Goal: Information Seeking & Learning: Find specific fact

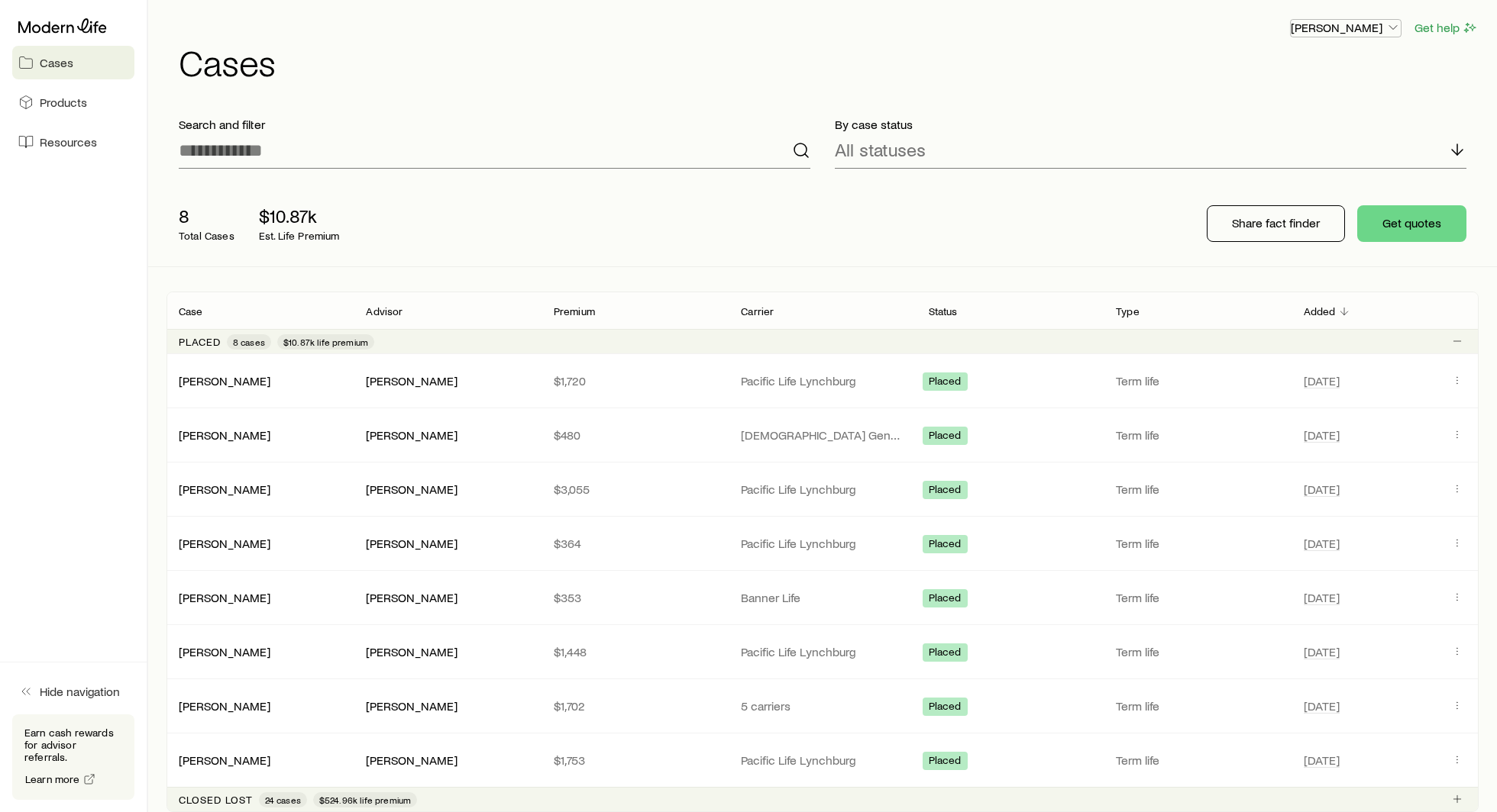
click at [1337, 28] on p "[PERSON_NAME]" at bounding box center [1345, 27] width 110 height 15
click at [1321, 105] on span "Commission schedule" at bounding box center [1311, 103] width 118 height 15
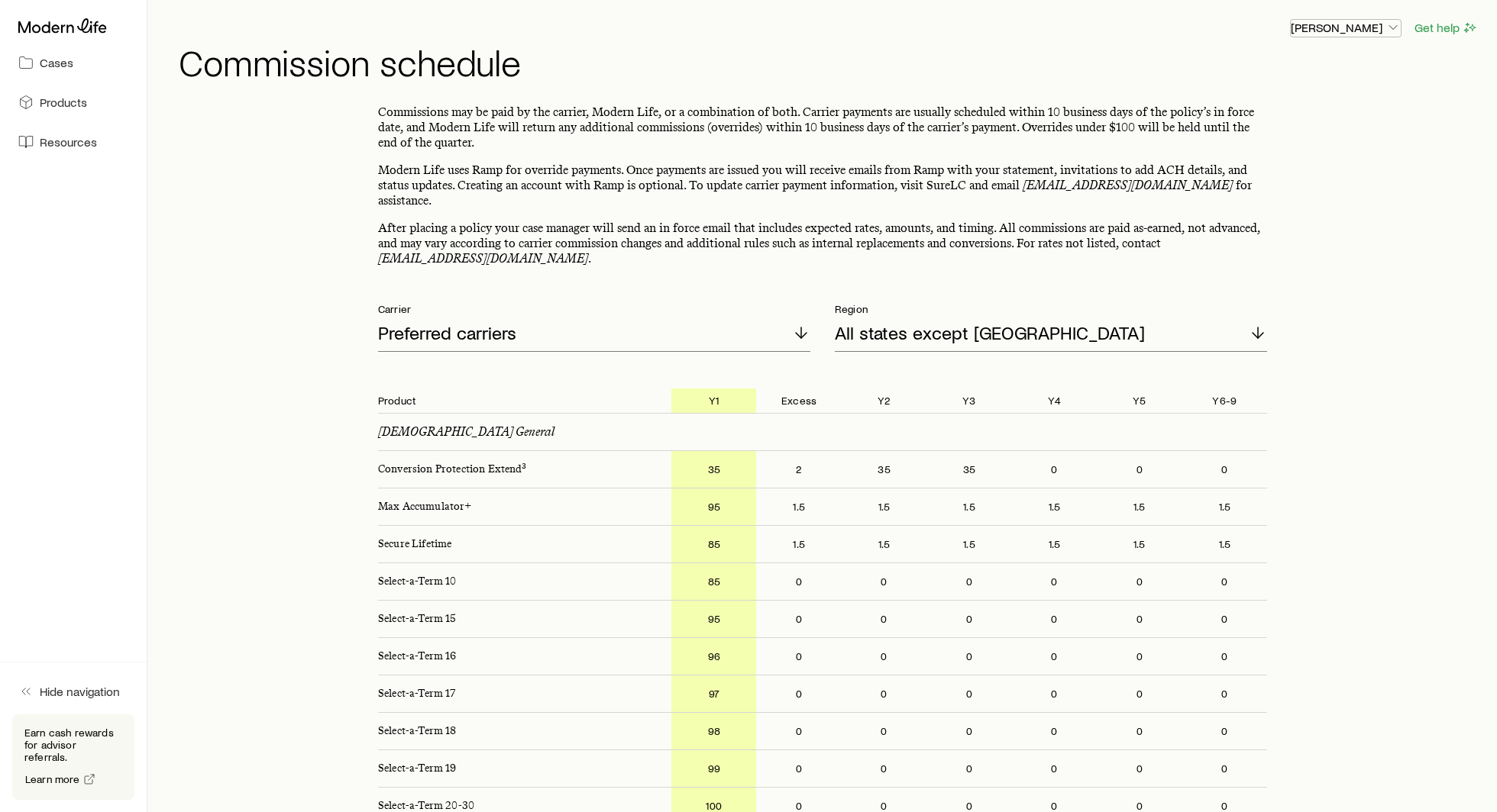
click at [1316, 28] on p "[PERSON_NAME]" at bounding box center [1345, 27] width 110 height 15
click at [1322, 73] on span "Licenses and contracts" at bounding box center [1314, 69] width 125 height 15
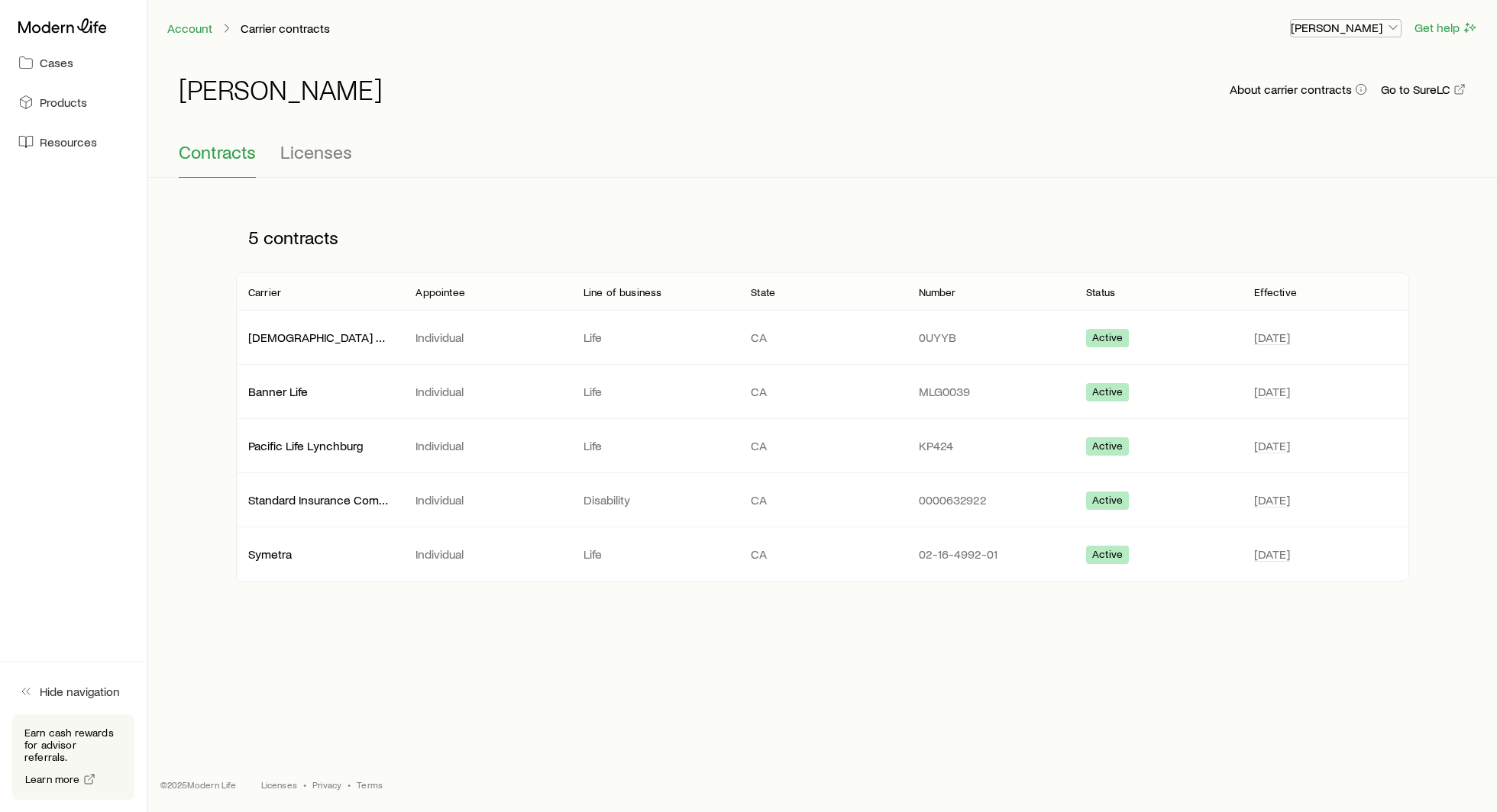
click at [1329, 26] on p "[PERSON_NAME]" at bounding box center [1345, 27] width 110 height 15
click at [56, 70] on link "Cases" at bounding box center [74, 62] width 122 height 33
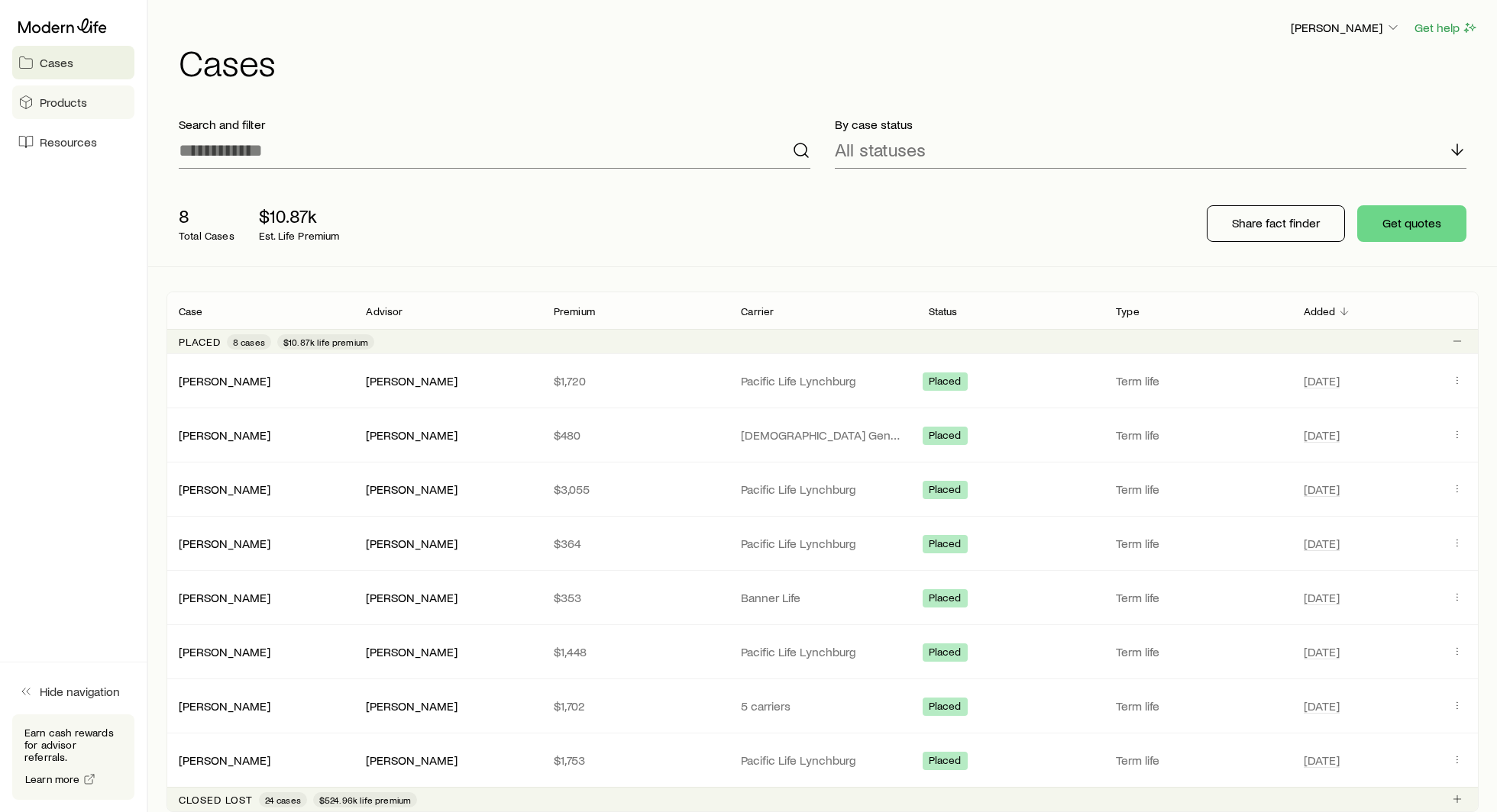
click at [56, 95] on span "Products" at bounding box center [63, 102] width 48 height 15
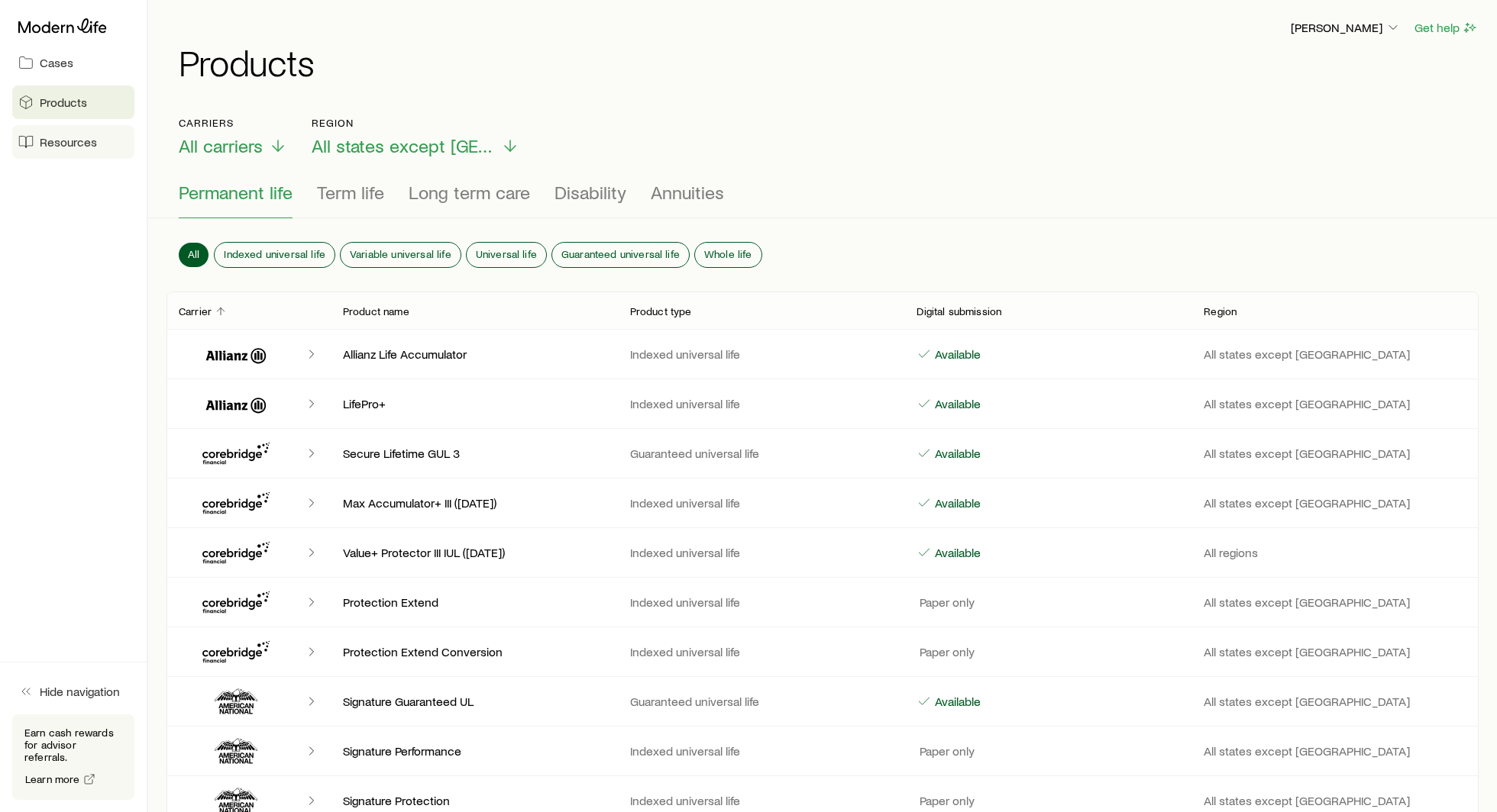
click at [79, 140] on span "Resources" at bounding box center [68, 141] width 58 height 15
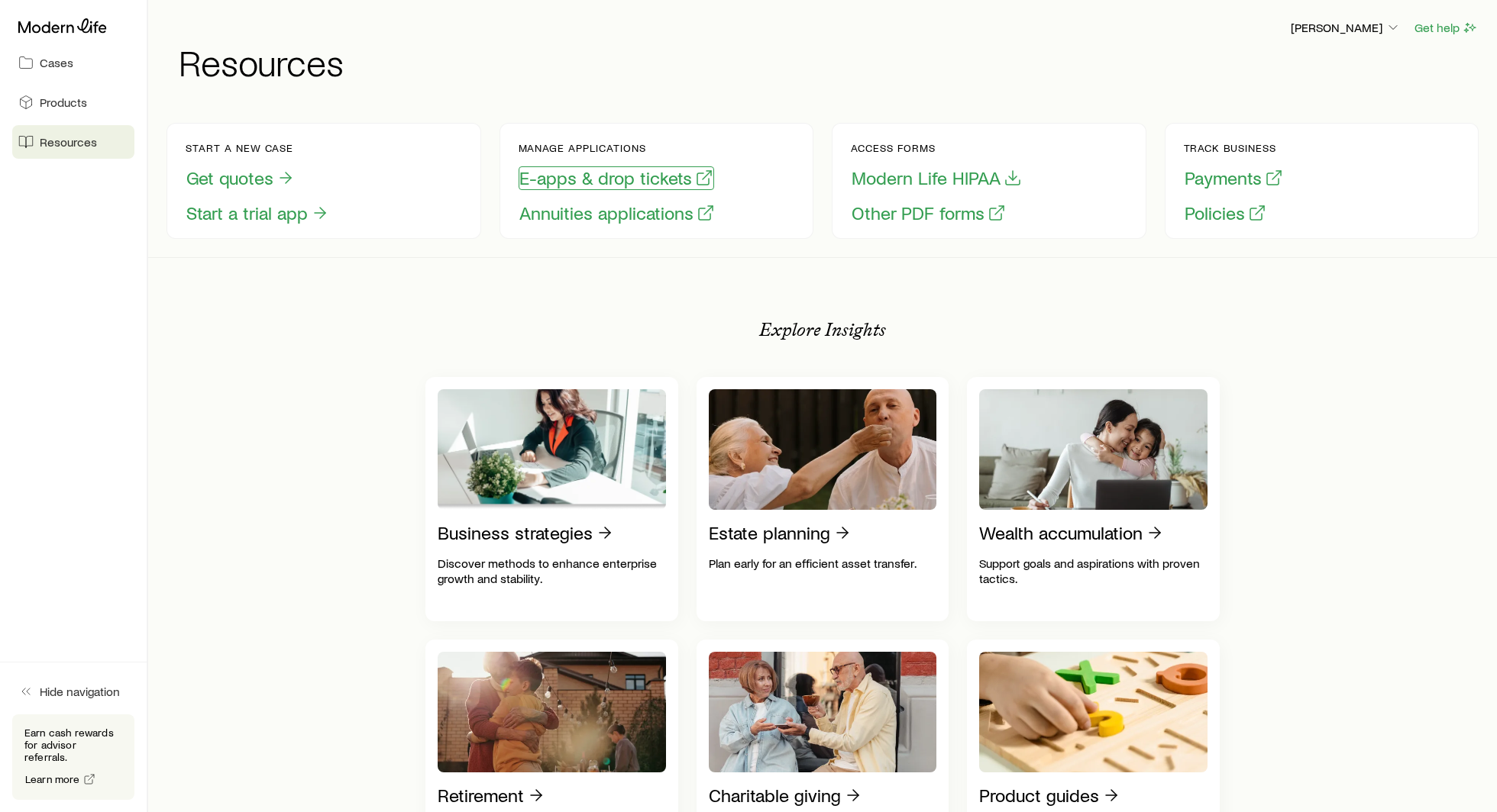
click at [551, 181] on button "E-apps & drop tickets" at bounding box center [615, 178] width 195 height 23
click at [883, 206] on button "Other PDF forms" at bounding box center [928, 213] width 156 height 23
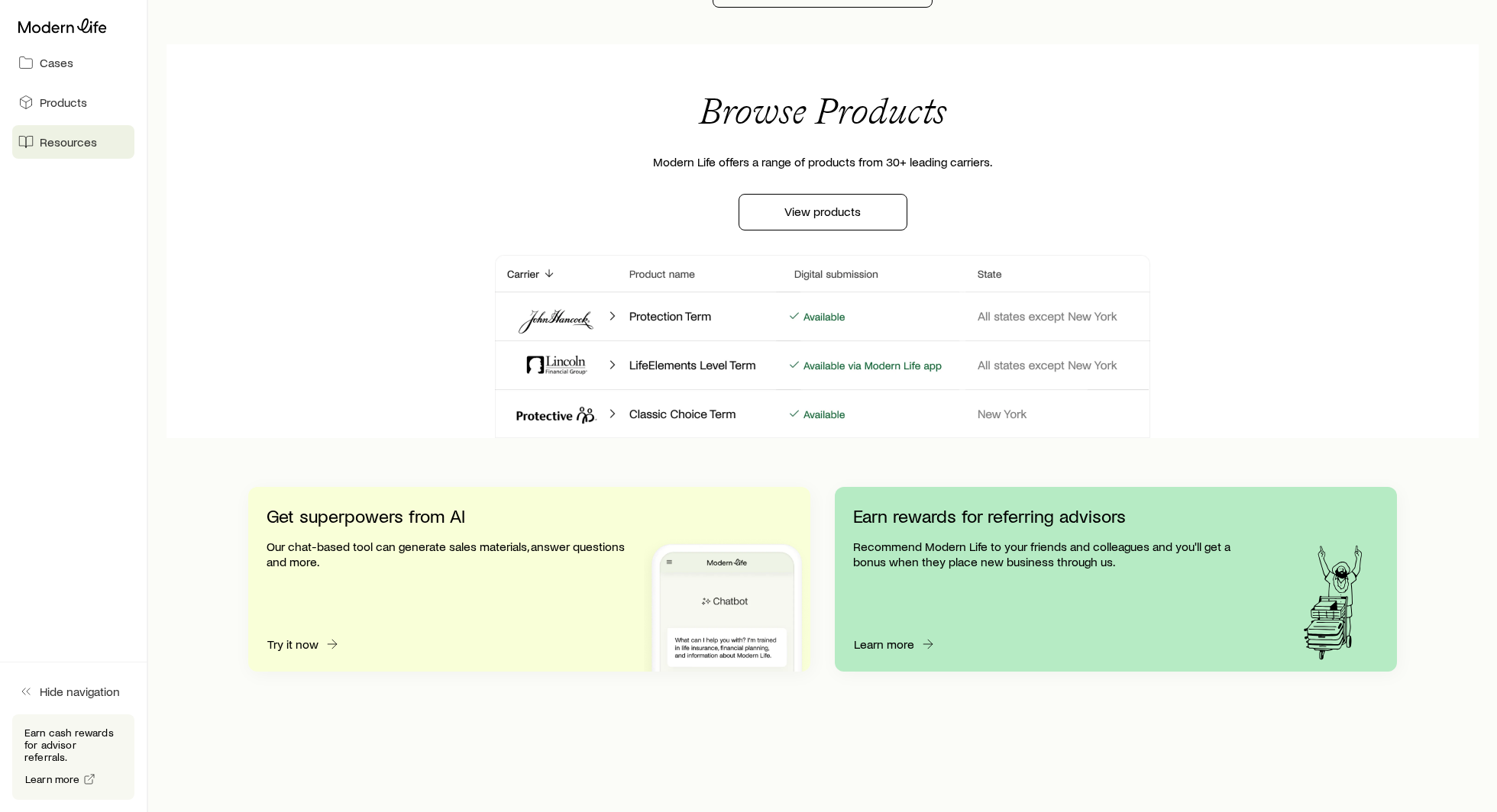
scroll to position [1248, 0]
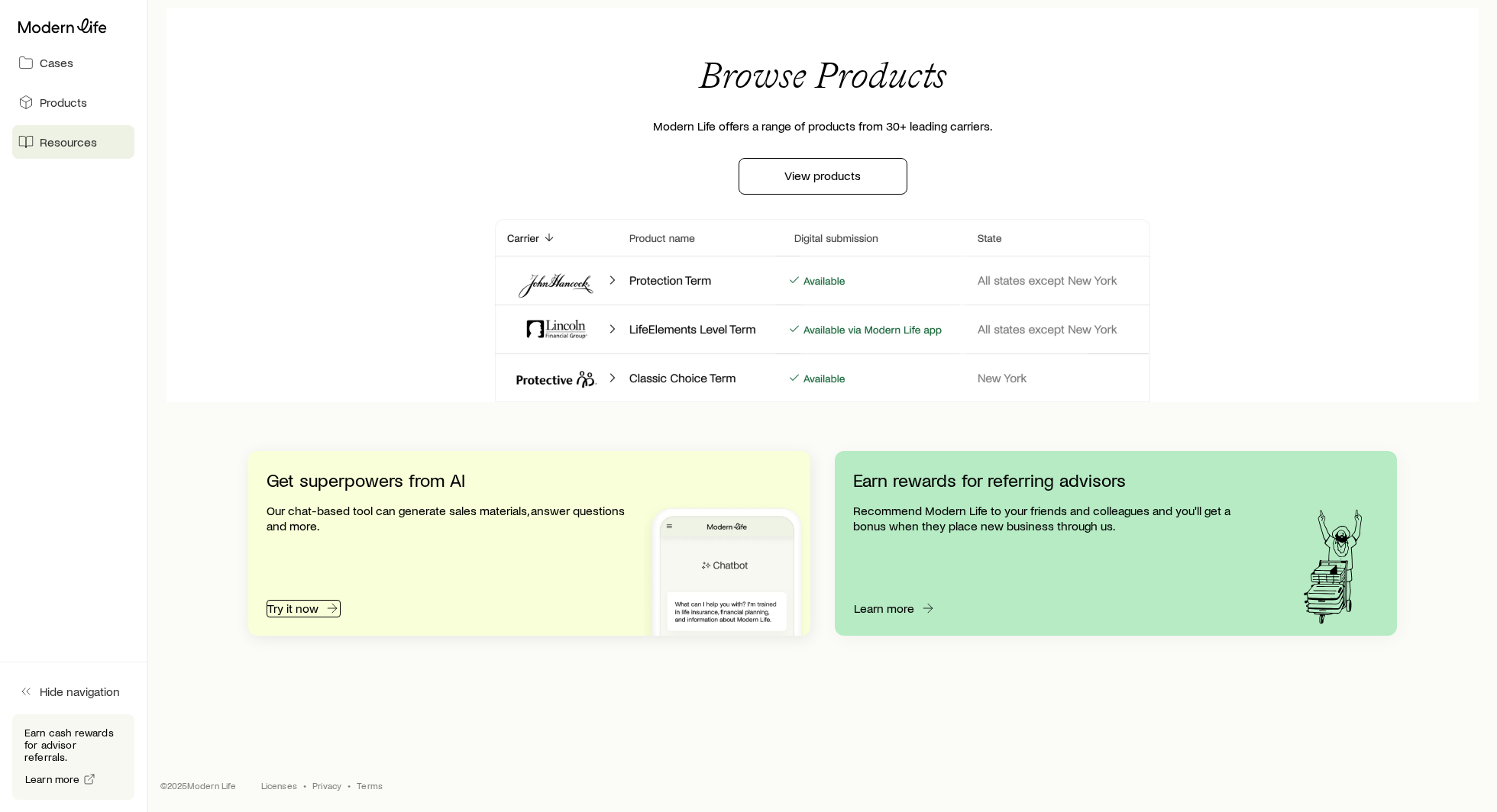
click at [305, 610] on button "Try it now" at bounding box center [303, 609] width 74 height 18
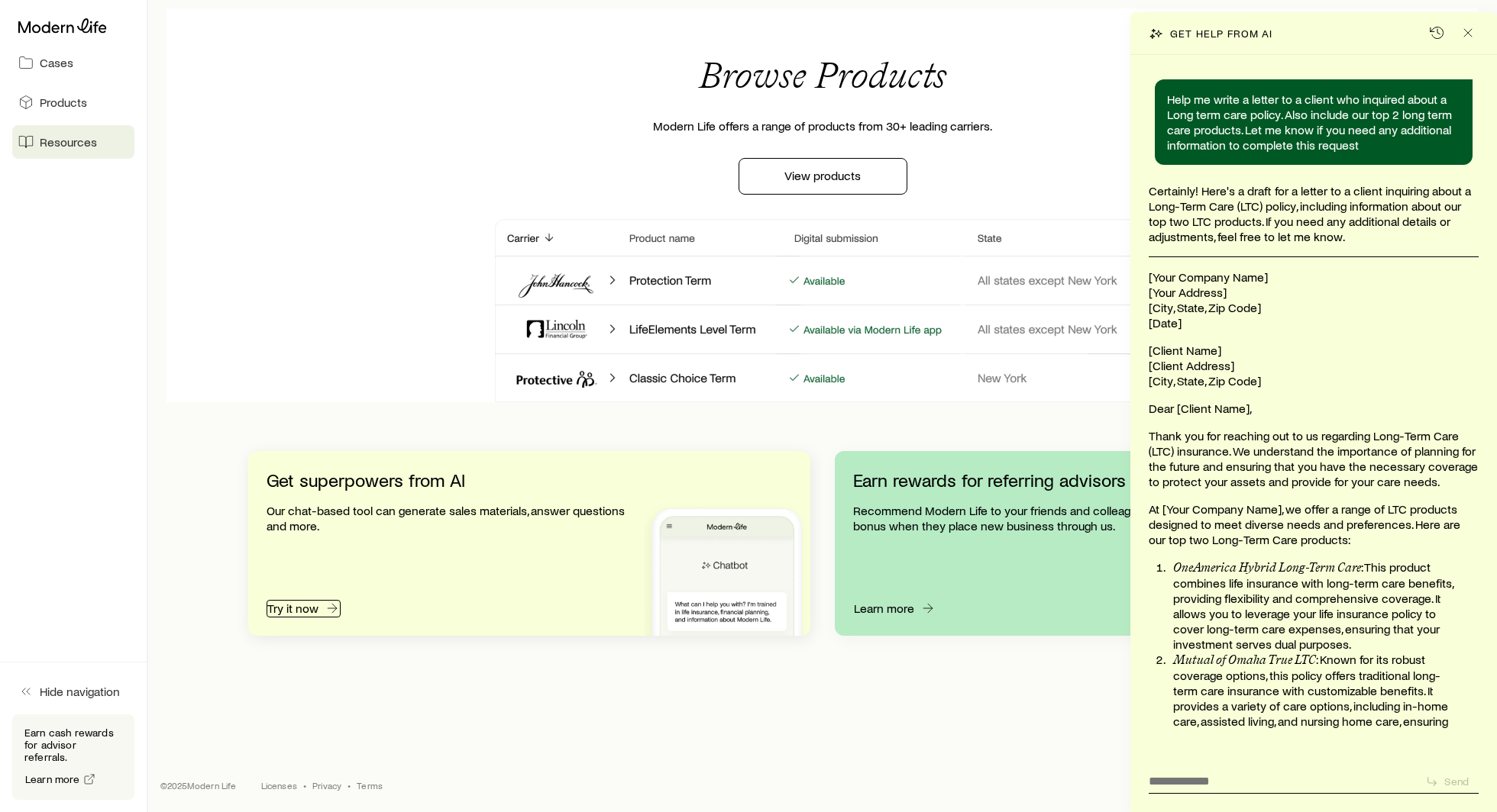
scroll to position [17043, 0]
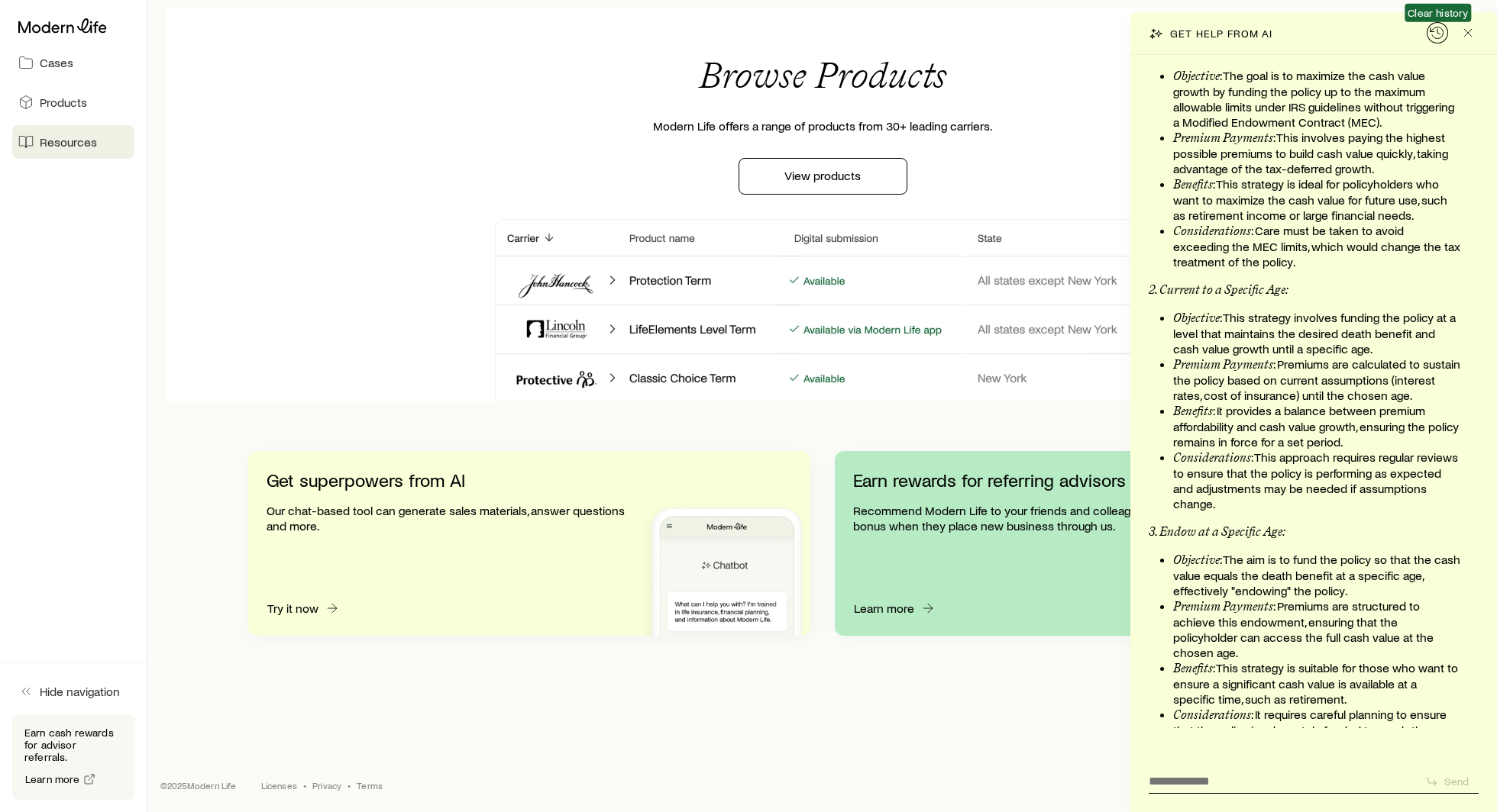
click at [1430, 28] on icon "button" at bounding box center [1437, 32] width 13 height 12
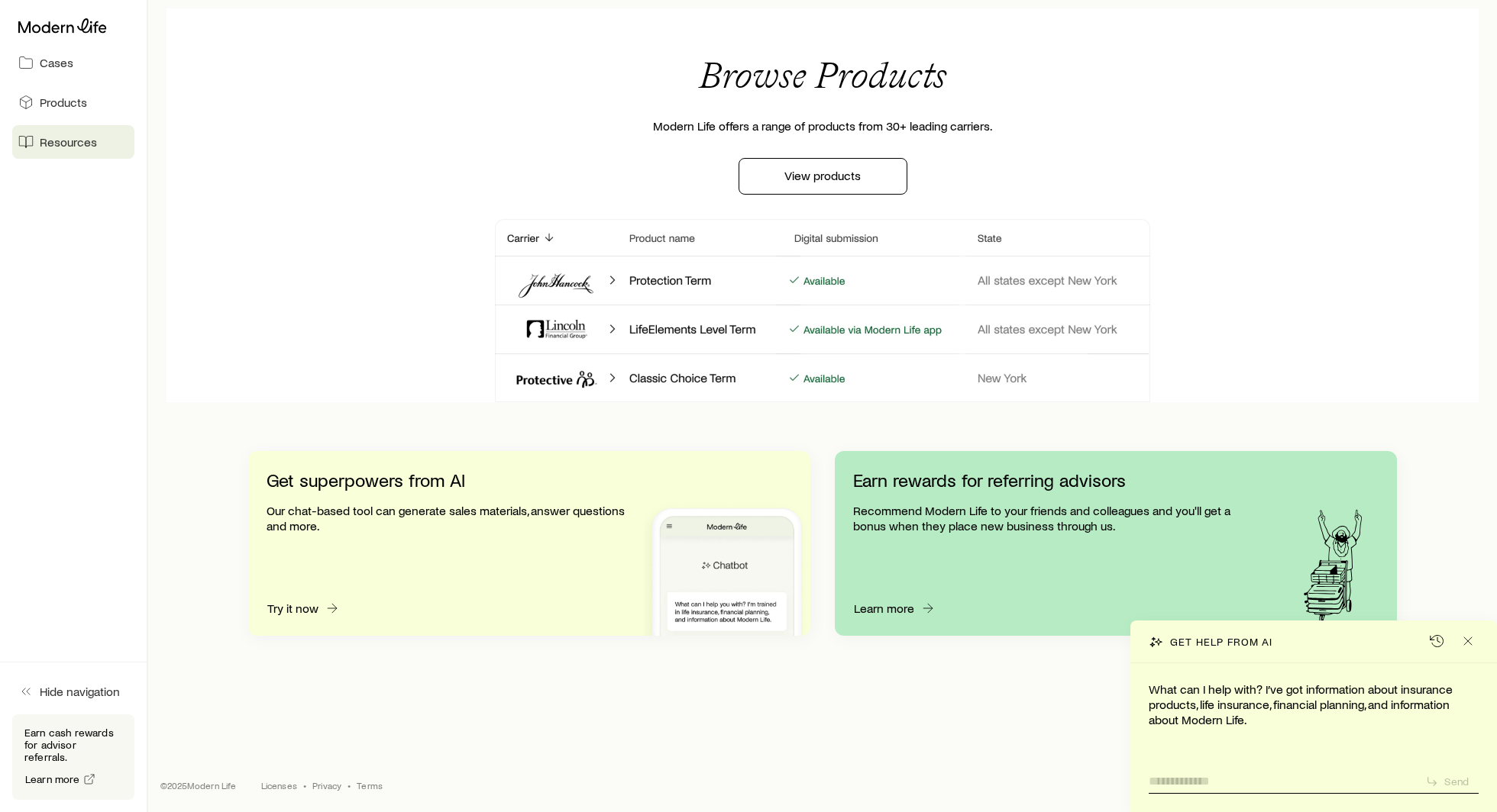
click at [1195, 777] on textarea at bounding box center [1281, 776] width 264 height 23
drag, startPoint x: 1177, startPoint y: 782, endPoint x: 1285, endPoint y: 779, distance: 108.0
click at [1285, 779] on textarea "**********" at bounding box center [1281, 776] width 264 height 23
click at [1250, 781] on textarea "**********" at bounding box center [1281, 776] width 264 height 23
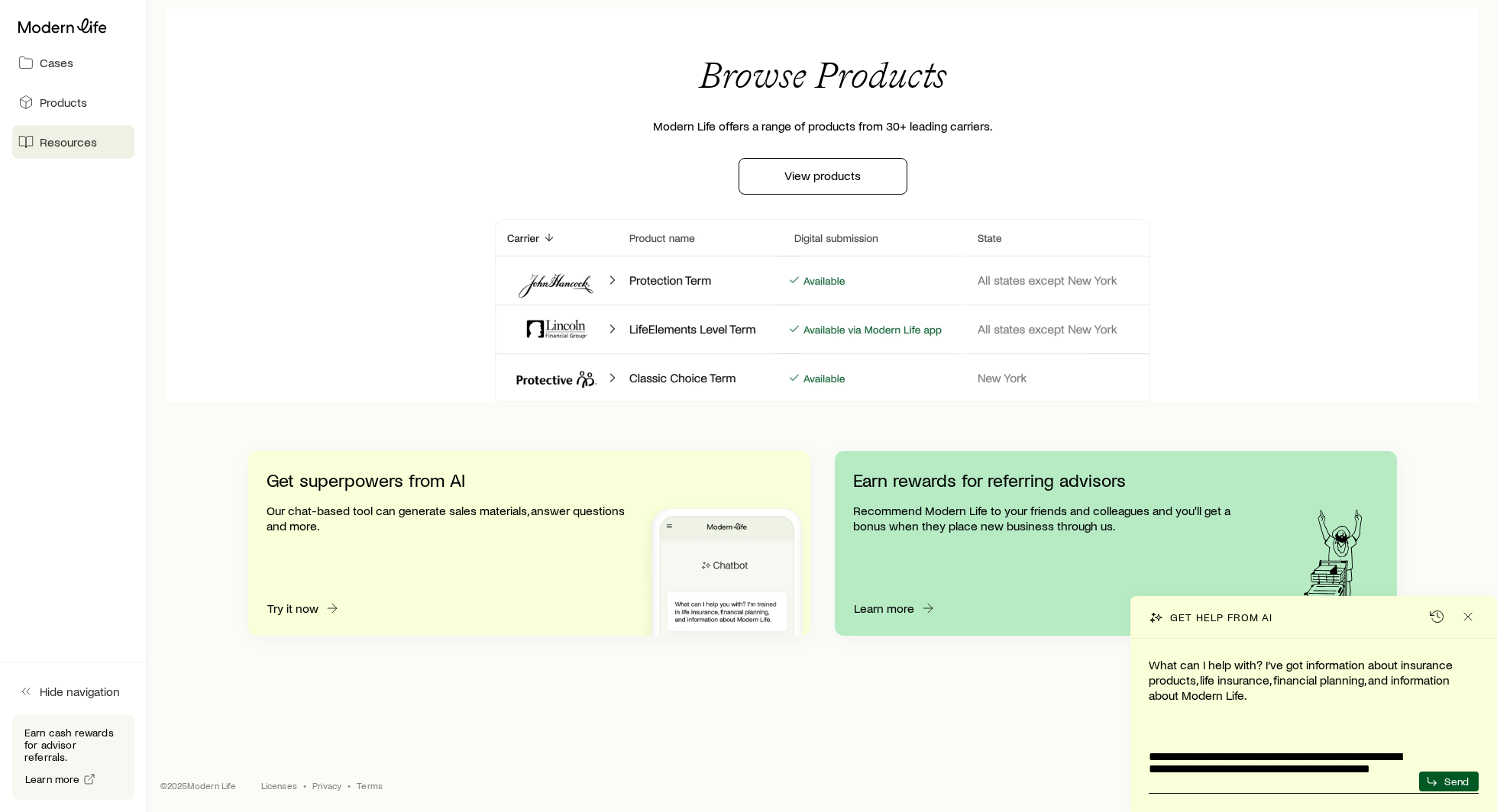
click at [1205, 780] on textarea "**********" at bounding box center [1281, 763] width 264 height 48
type textarea "**********"
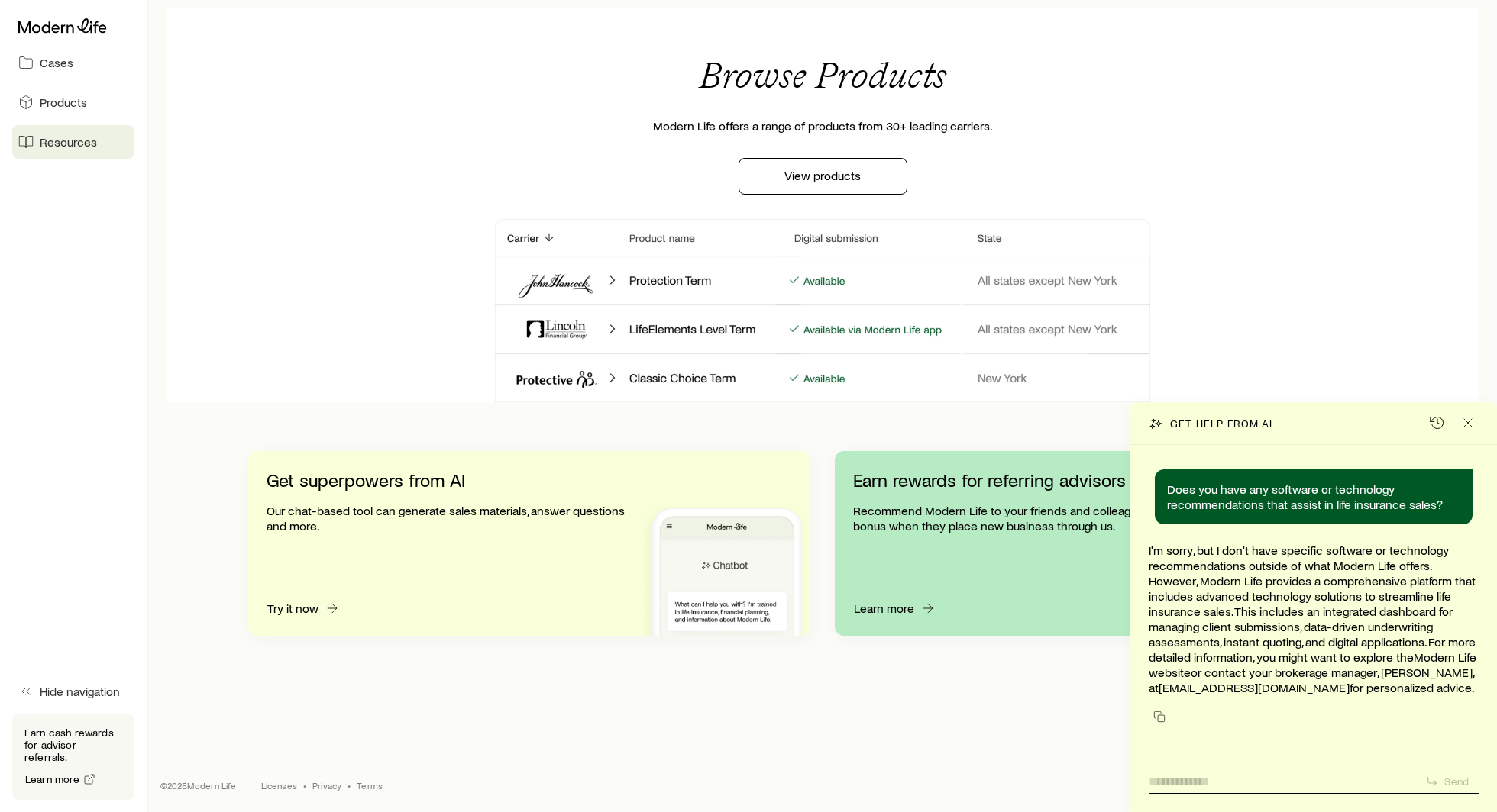
click at [1172, 781] on textarea at bounding box center [1281, 776] width 264 height 23
type textarea "*"
type textarea "**********"
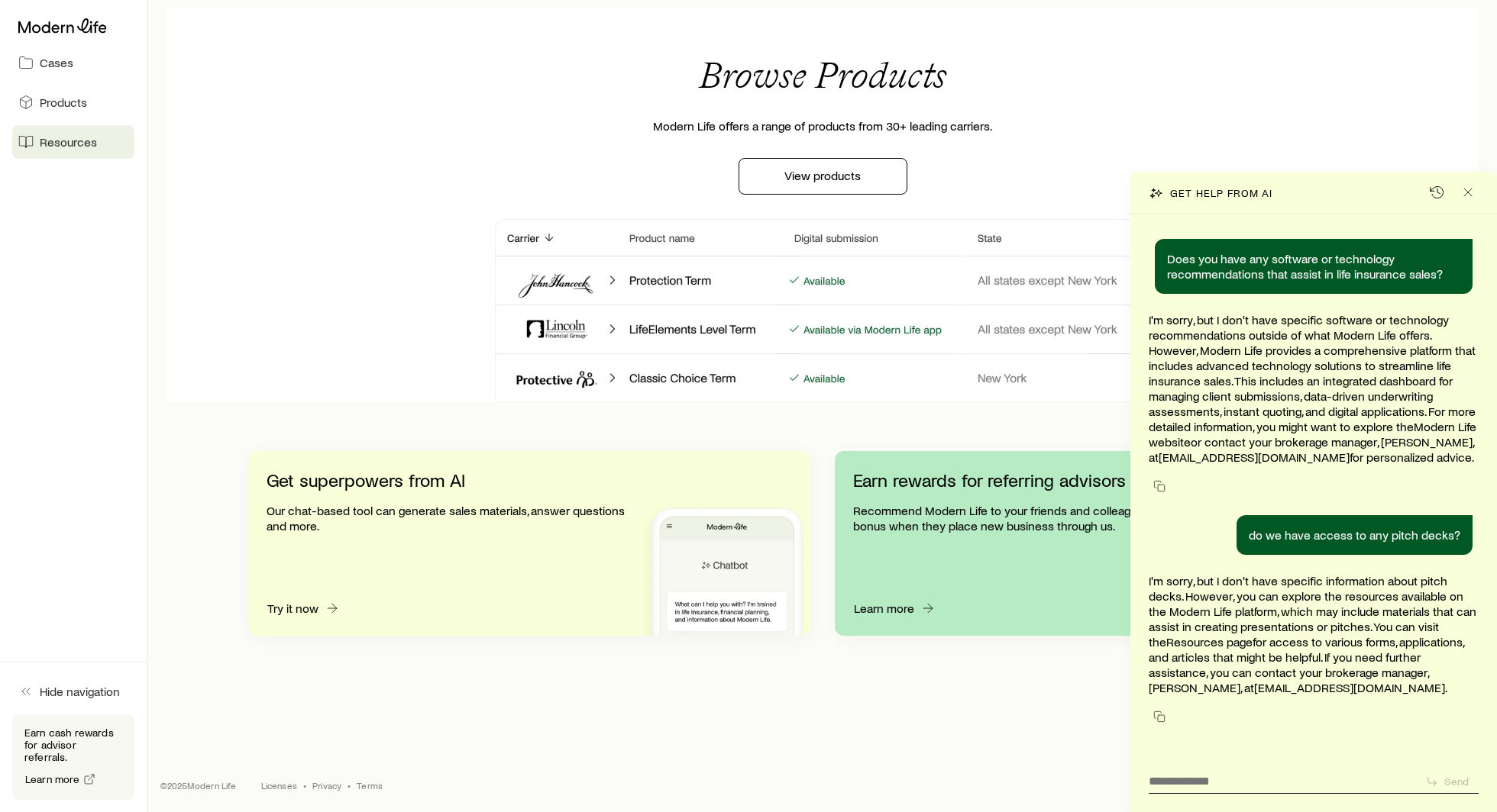
click at [353, 137] on div "Browse Products Modern Life offers a range of products from 30+ leading carrier…" at bounding box center [822, 205] width 1197 height 394
click at [1469, 189] on icon "Close" at bounding box center [1467, 192] width 15 height 15
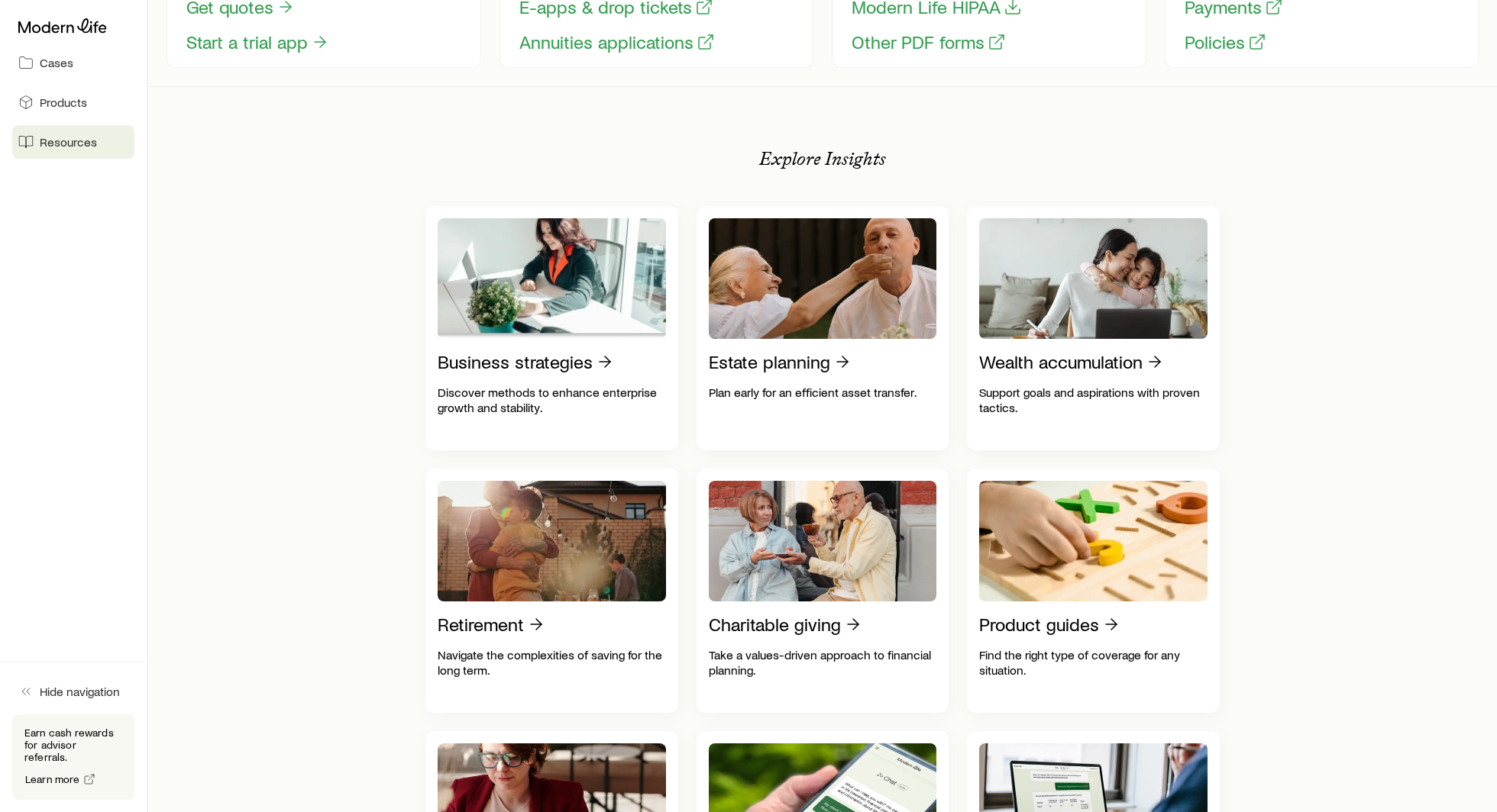
scroll to position [172, 0]
click at [1002, 615] on p "Product guides" at bounding box center [1038, 624] width 120 height 22
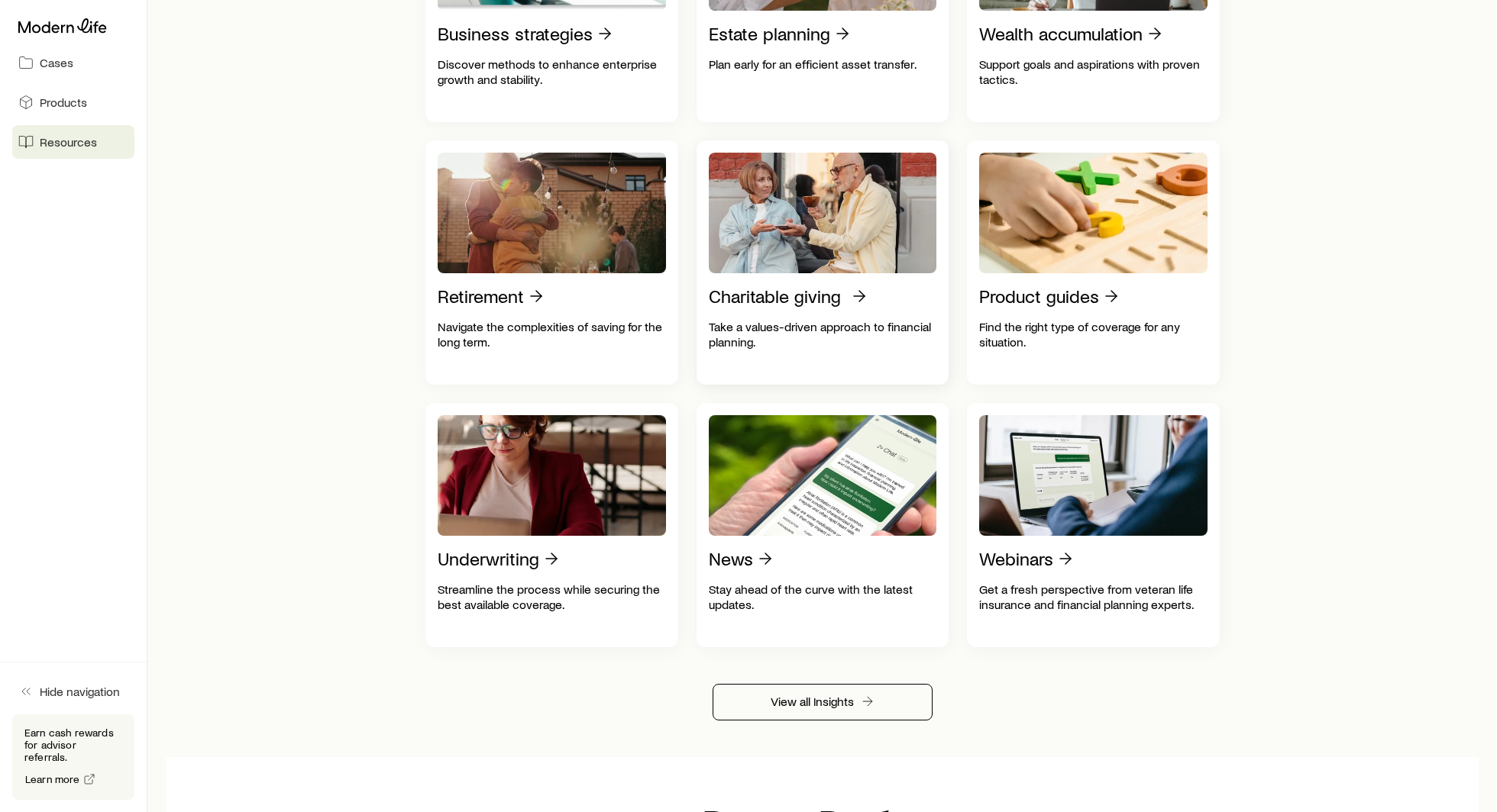
scroll to position [512, 0]
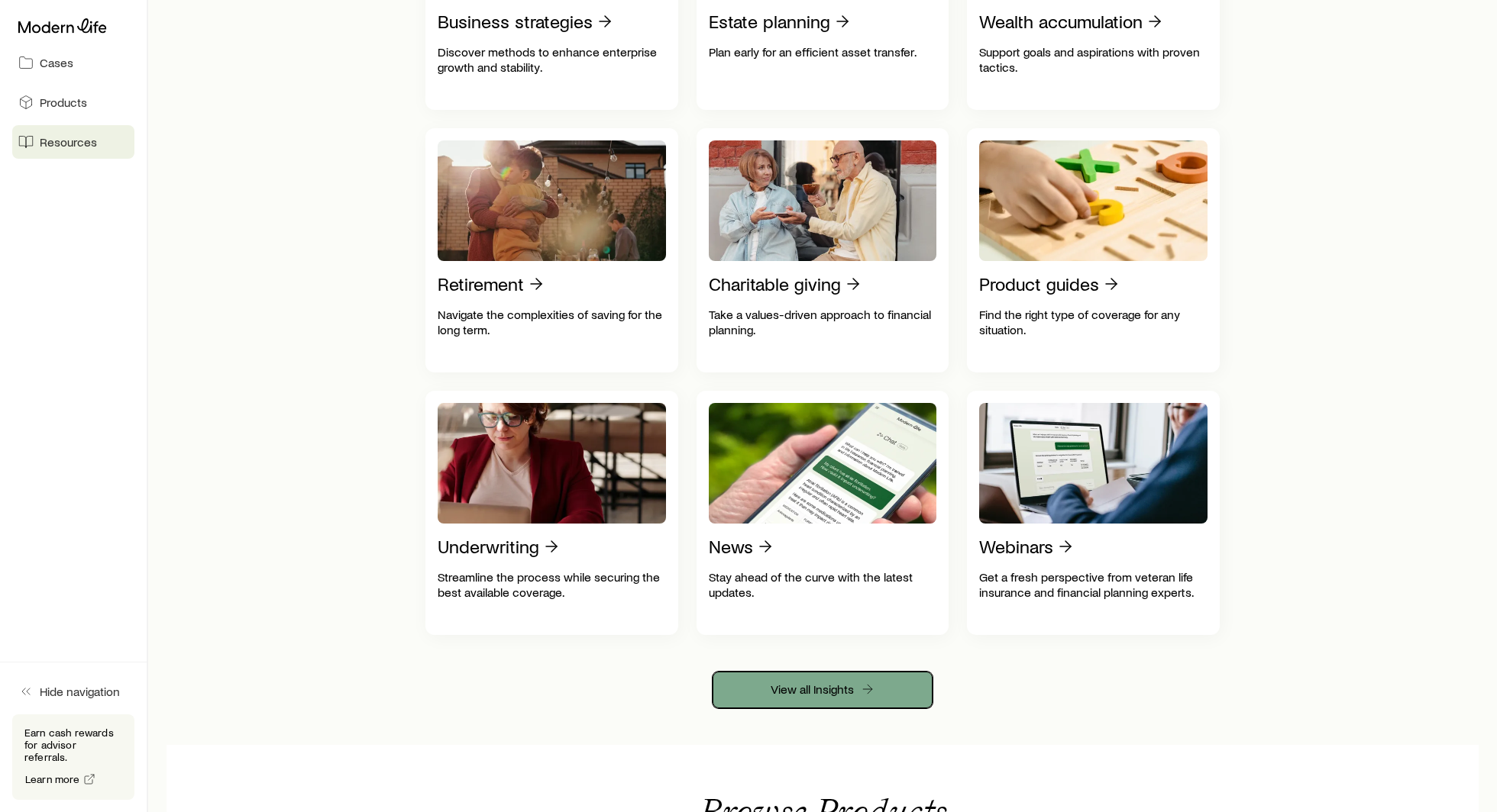
click at [837, 699] on link "View all Insights" at bounding box center [822, 690] width 220 height 37
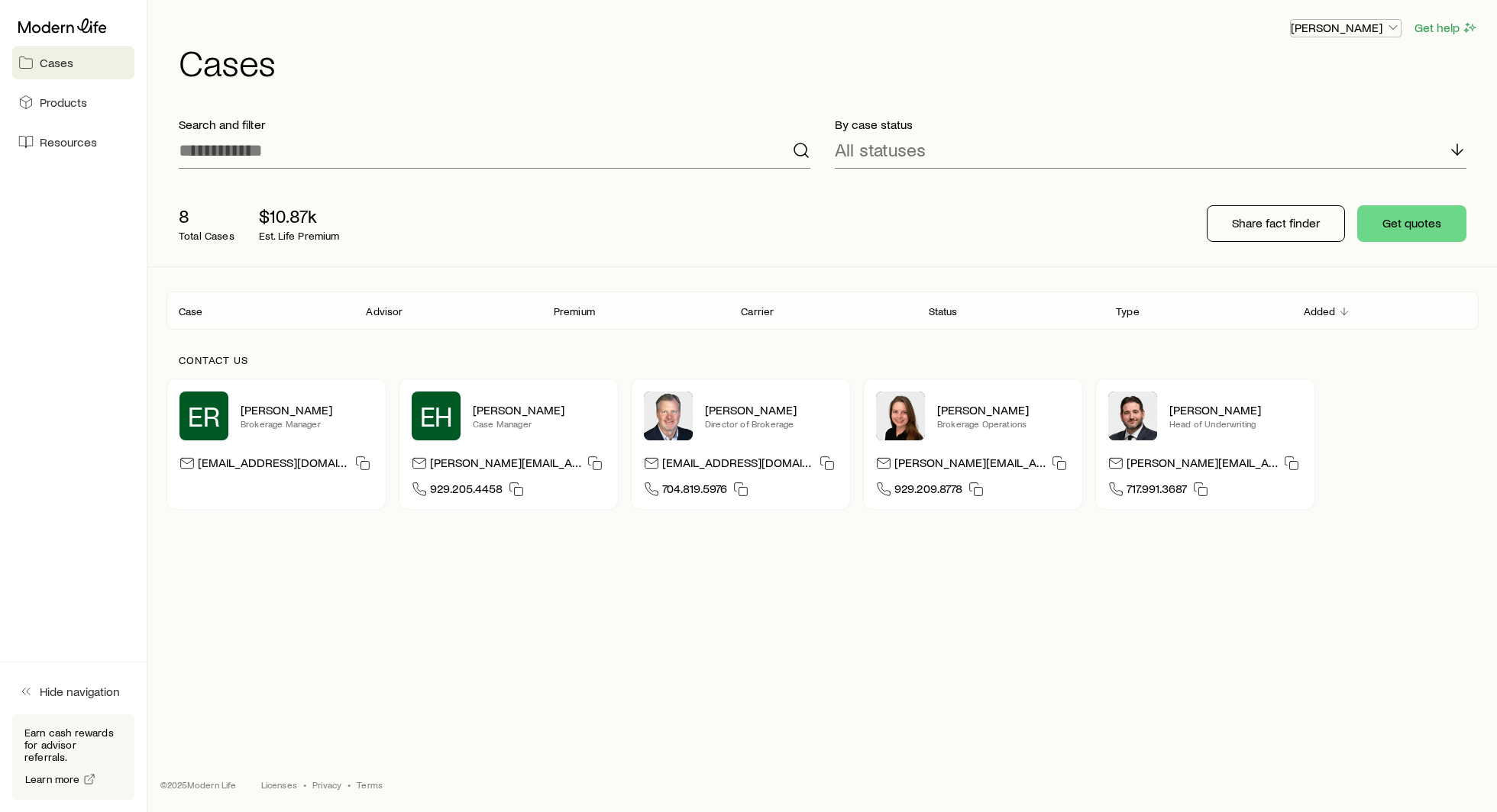
click at [1361, 27] on p "[PERSON_NAME]" at bounding box center [1345, 27] width 110 height 15
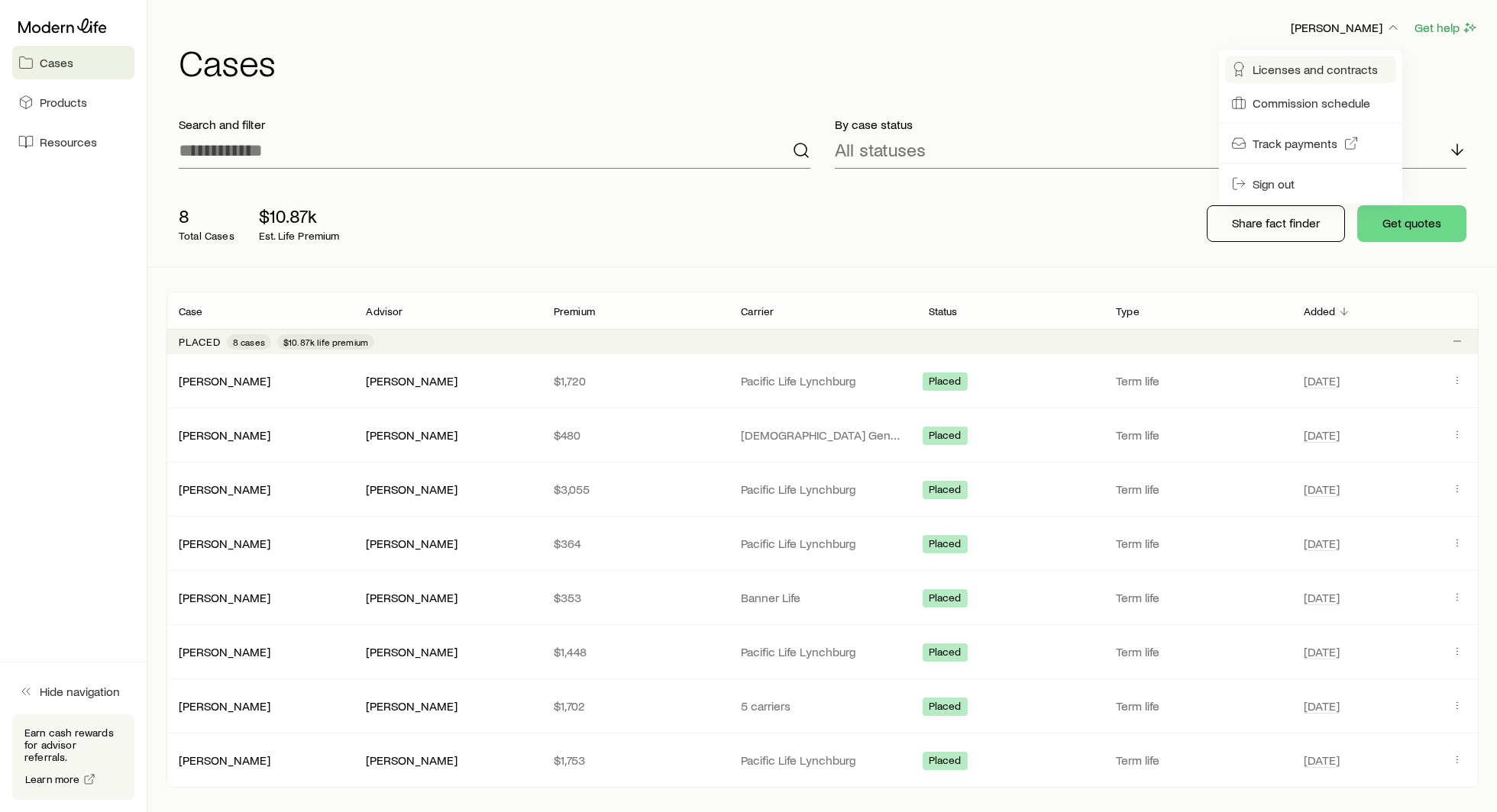
click at [1327, 72] on span "Licenses and contracts" at bounding box center [1314, 69] width 125 height 15
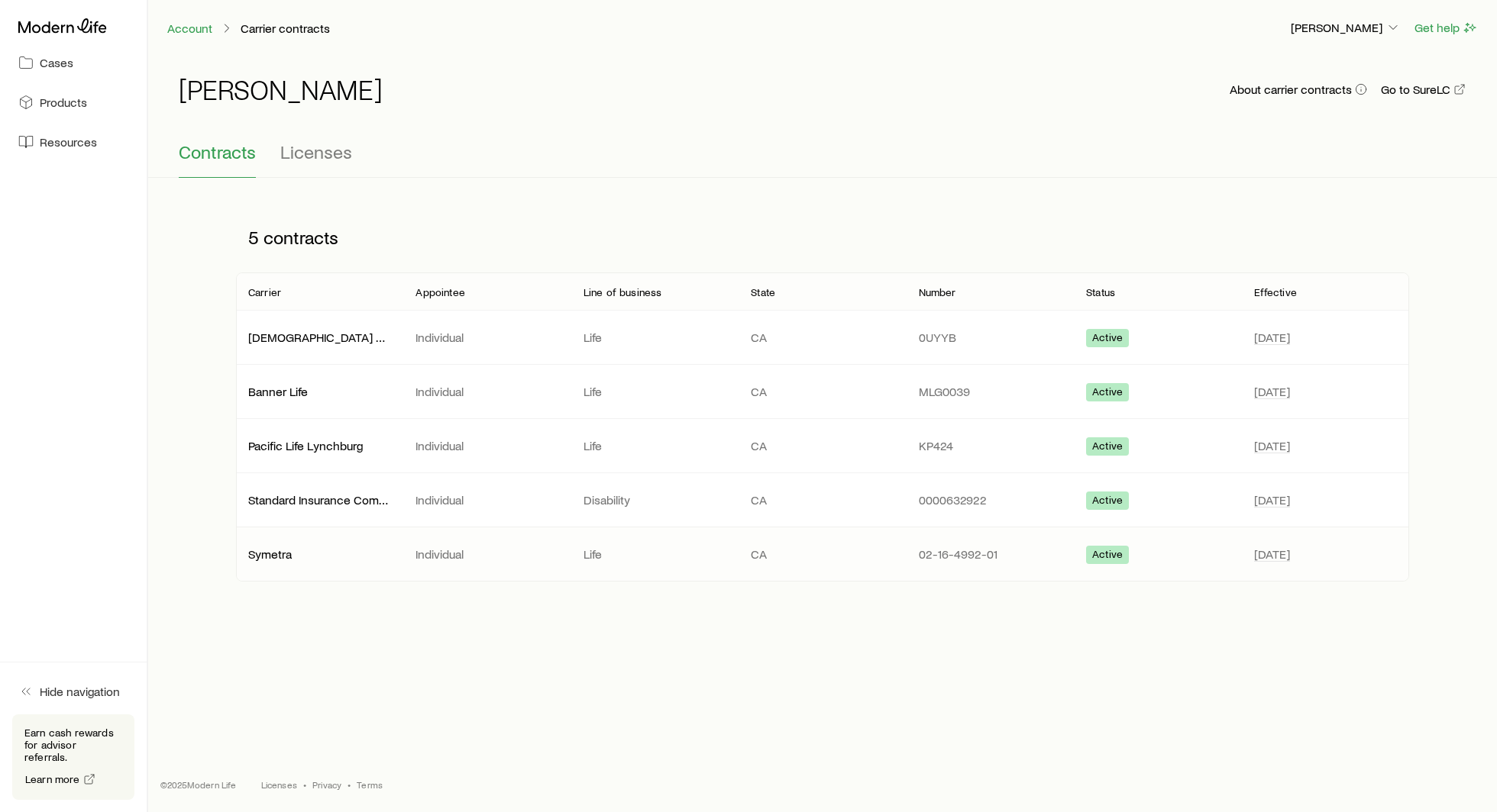
click at [916, 553] on div "02-16-4992-01" at bounding box center [991, 554] width 167 height 15
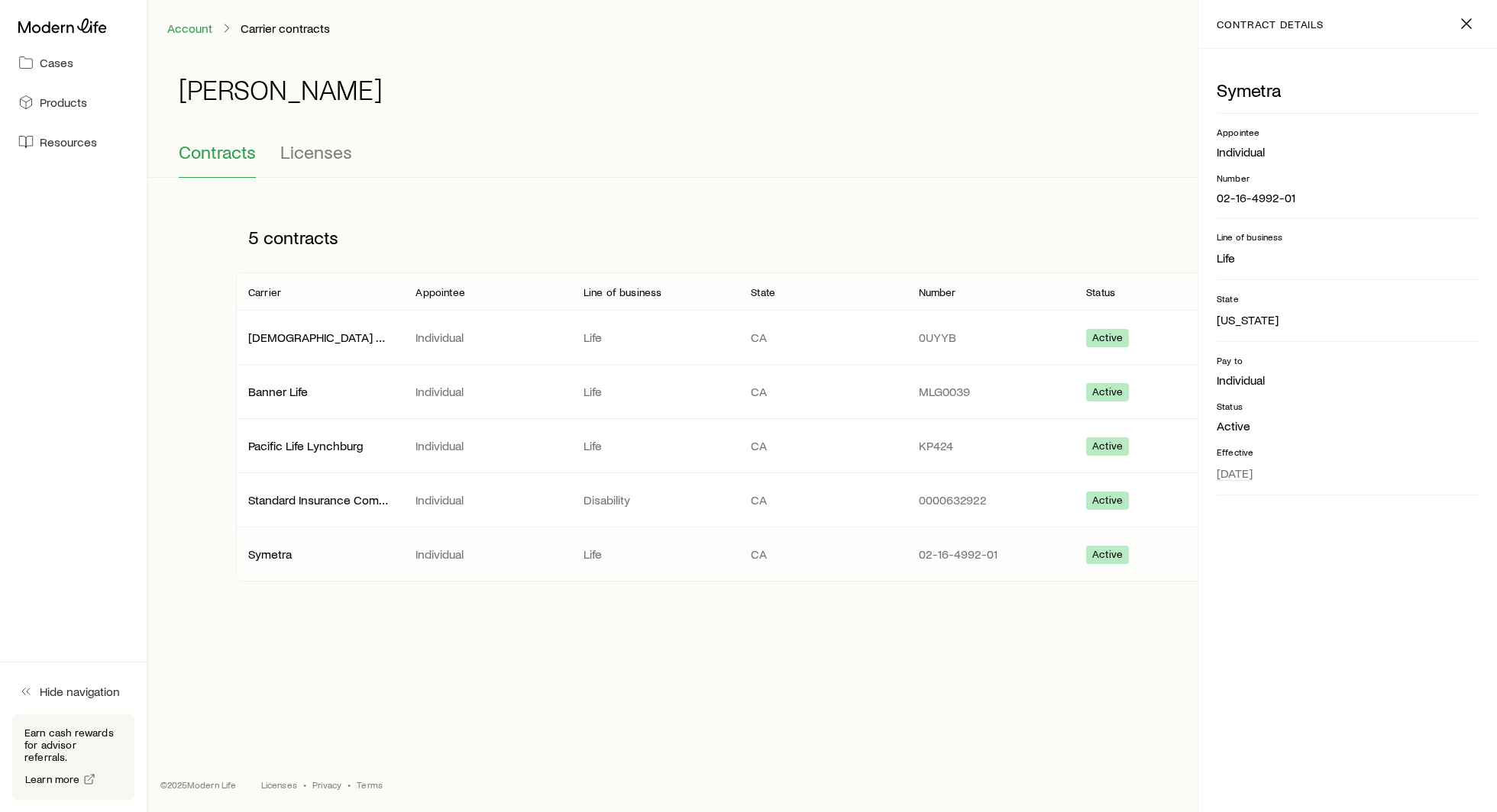
click at [1264, 197] on p "02-16-4992-01" at bounding box center [1347, 197] width 262 height 15
copy p "02-16-4992-01"
